Goal: Transaction & Acquisition: Book appointment/travel/reservation

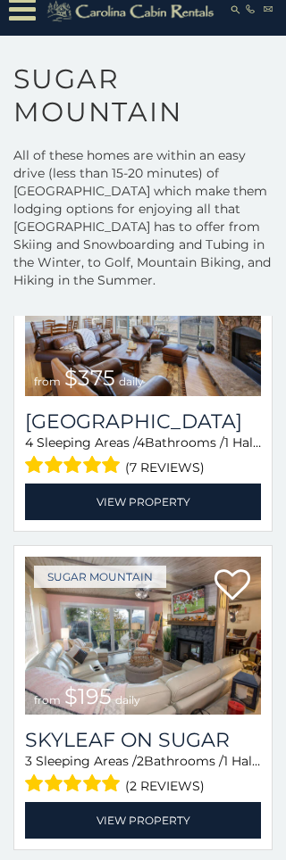
scroll to position [1528, 0]
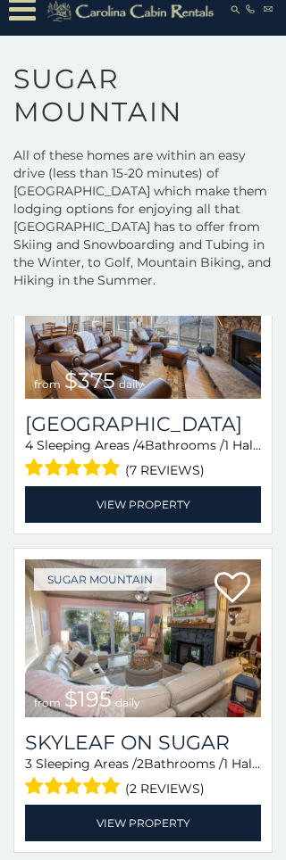
click at [212, 662] on img at bounding box center [143, 639] width 236 height 158
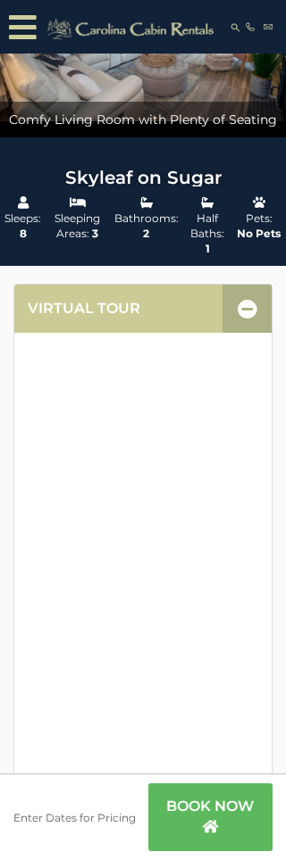
scroll to position [164, 0]
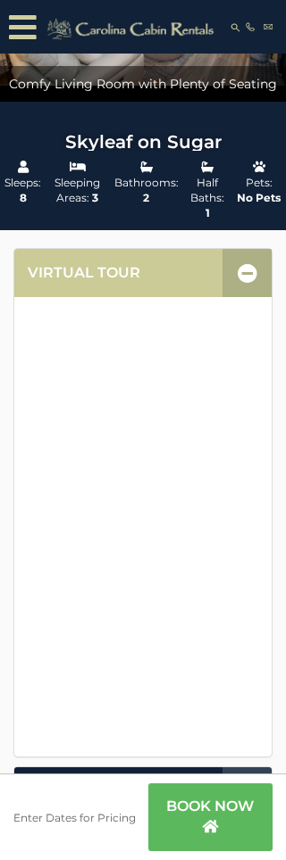
scroll to position [170, 0]
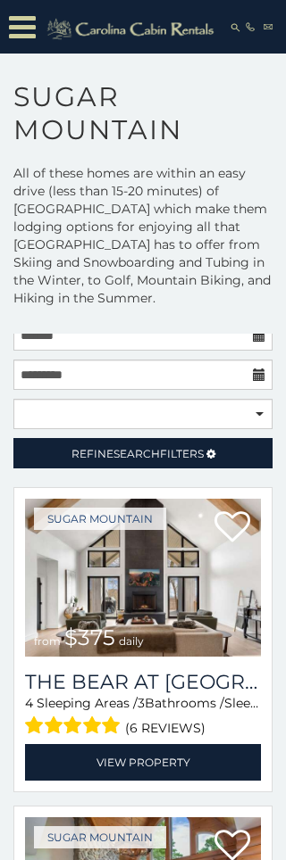
scroll to position [14, 0]
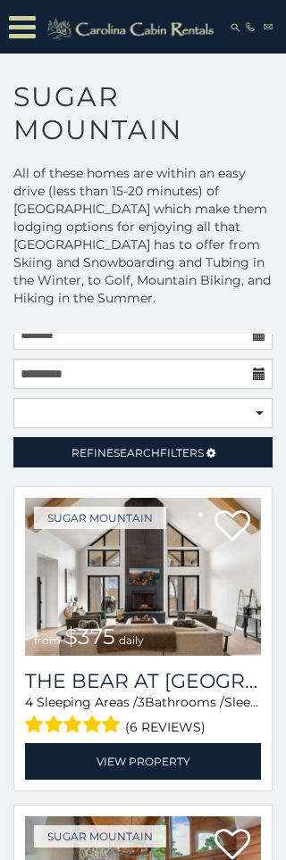
click at [223, 761] on link "View Property" at bounding box center [143, 761] width 236 height 37
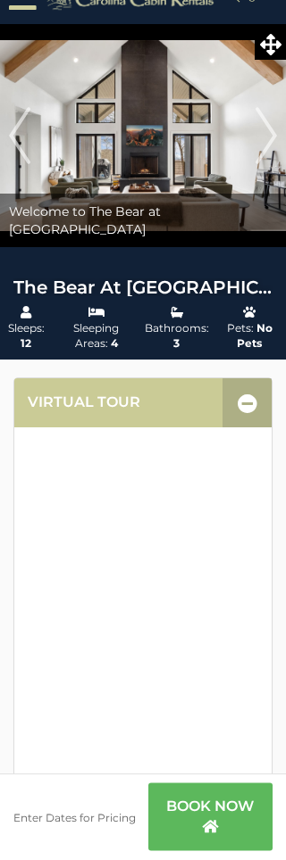
scroll to position [29, 0]
